Goal: Task Accomplishment & Management: Complete application form

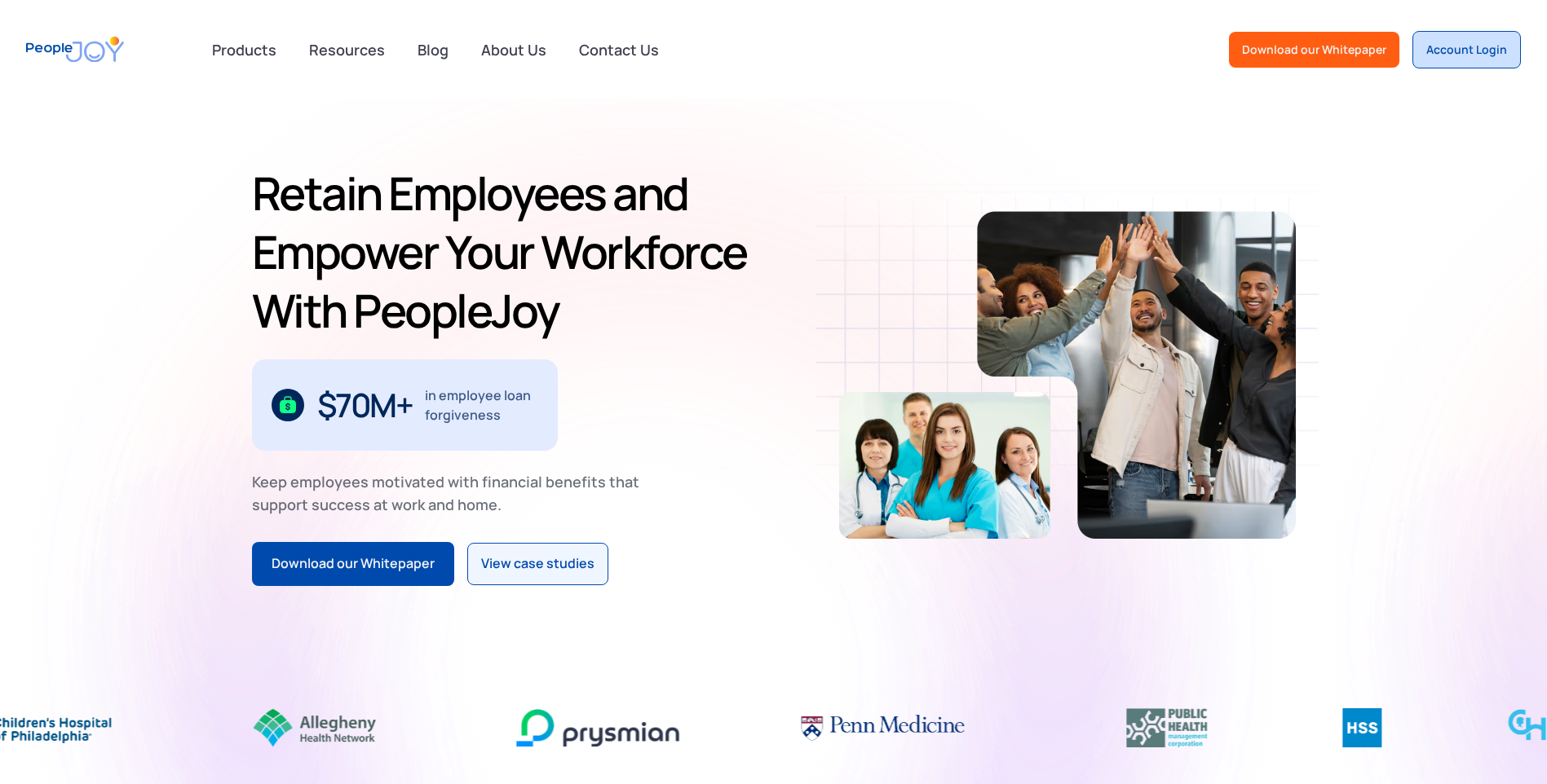
click at [1445, 45] on div "Account Login" at bounding box center [1467, 49] width 81 height 16
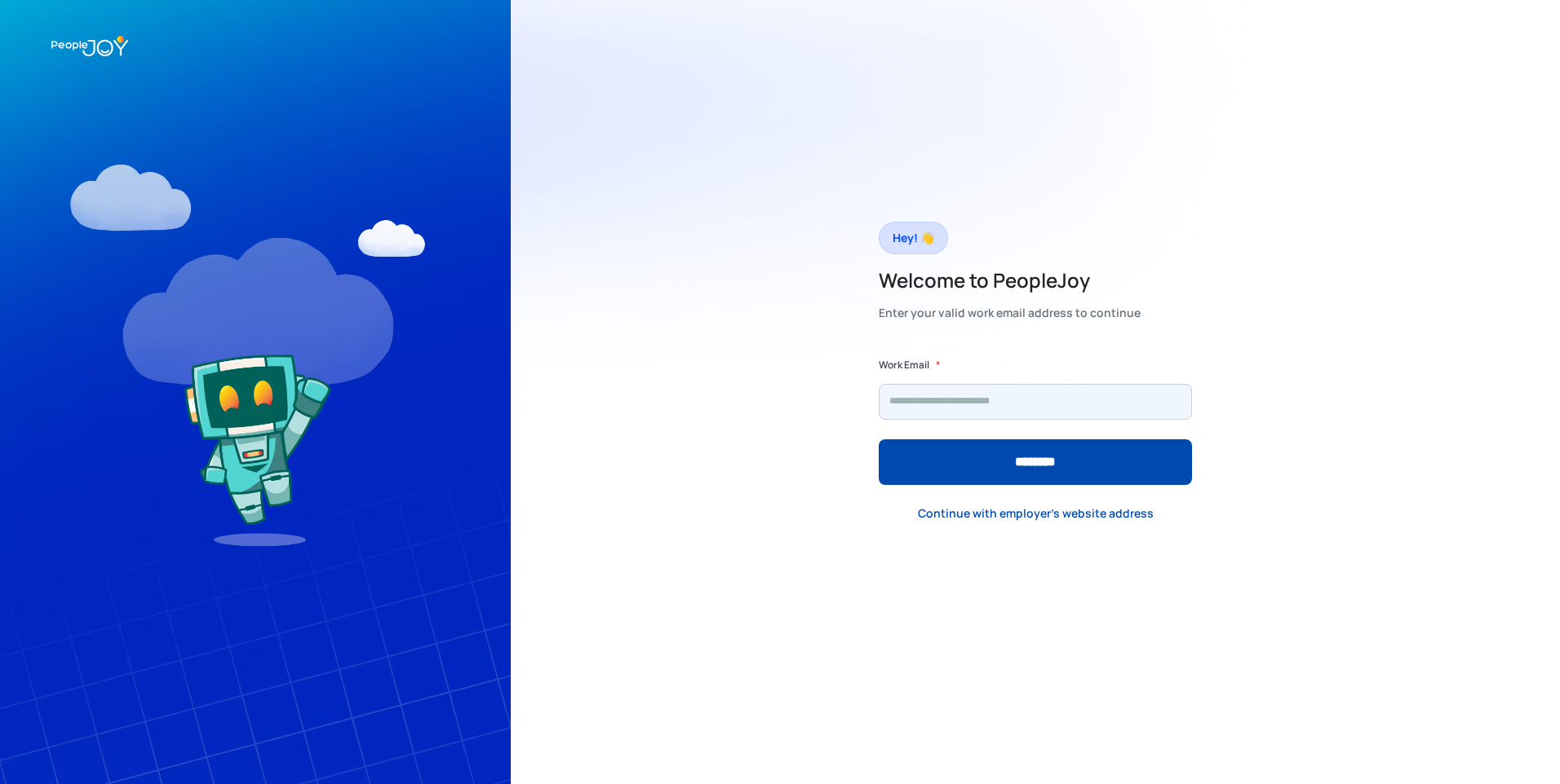
click at [976, 405] on input "Form" at bounding box center [1035, 402] width 313 height 36
type input "**********"
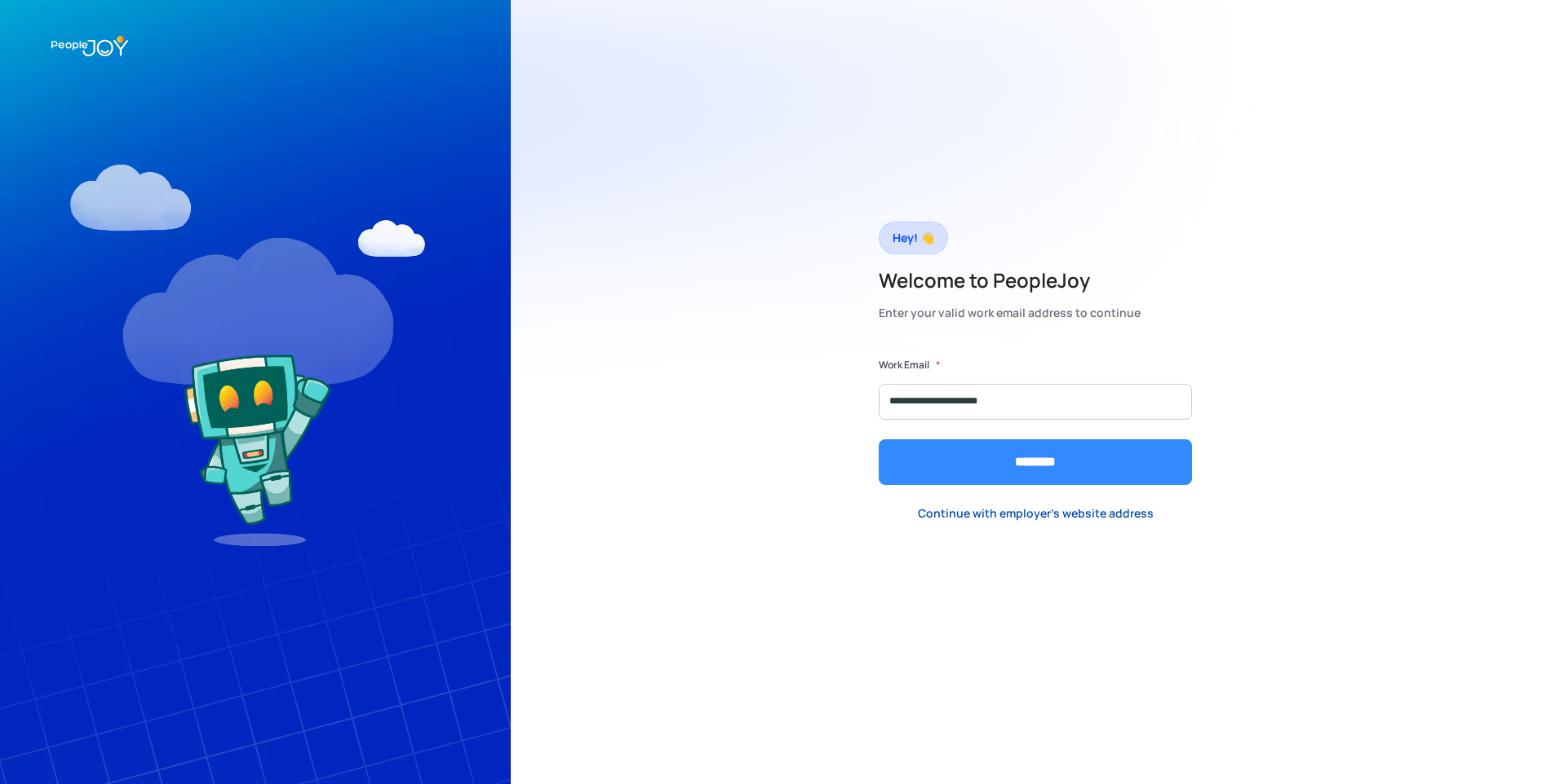
click at [988, 464] on input "********" at bounding box center [1035, 462] width 313 height 46
